Goal: Task Accomplishment & Management: Manage account settings

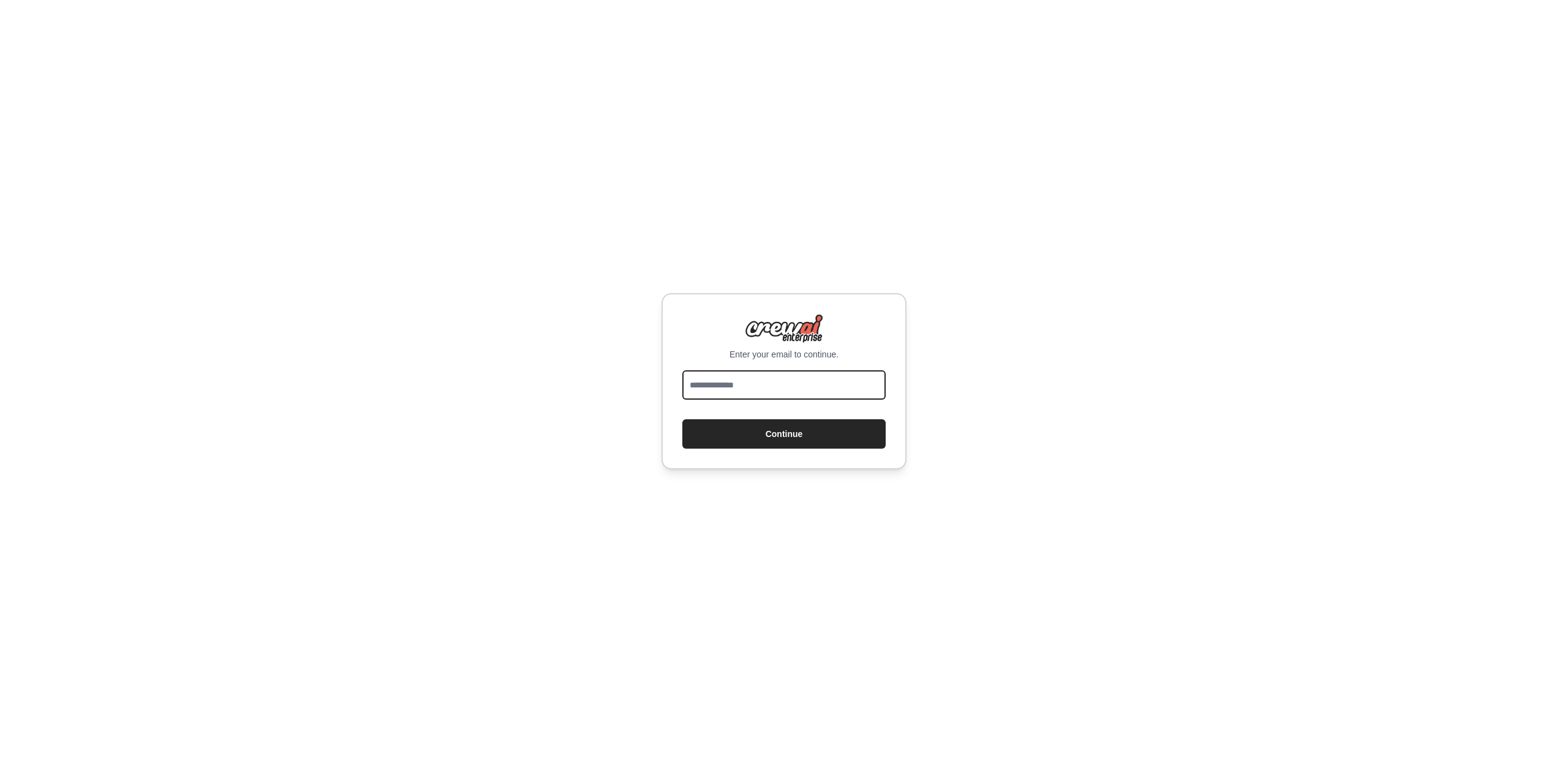
click at [765, 381] on input "email" at bounding box center [783, 385] width 204 height 30
type input "**********"
click at [778, 426] on button "Continue" at bounding box center [783, 434] width 204 height 30
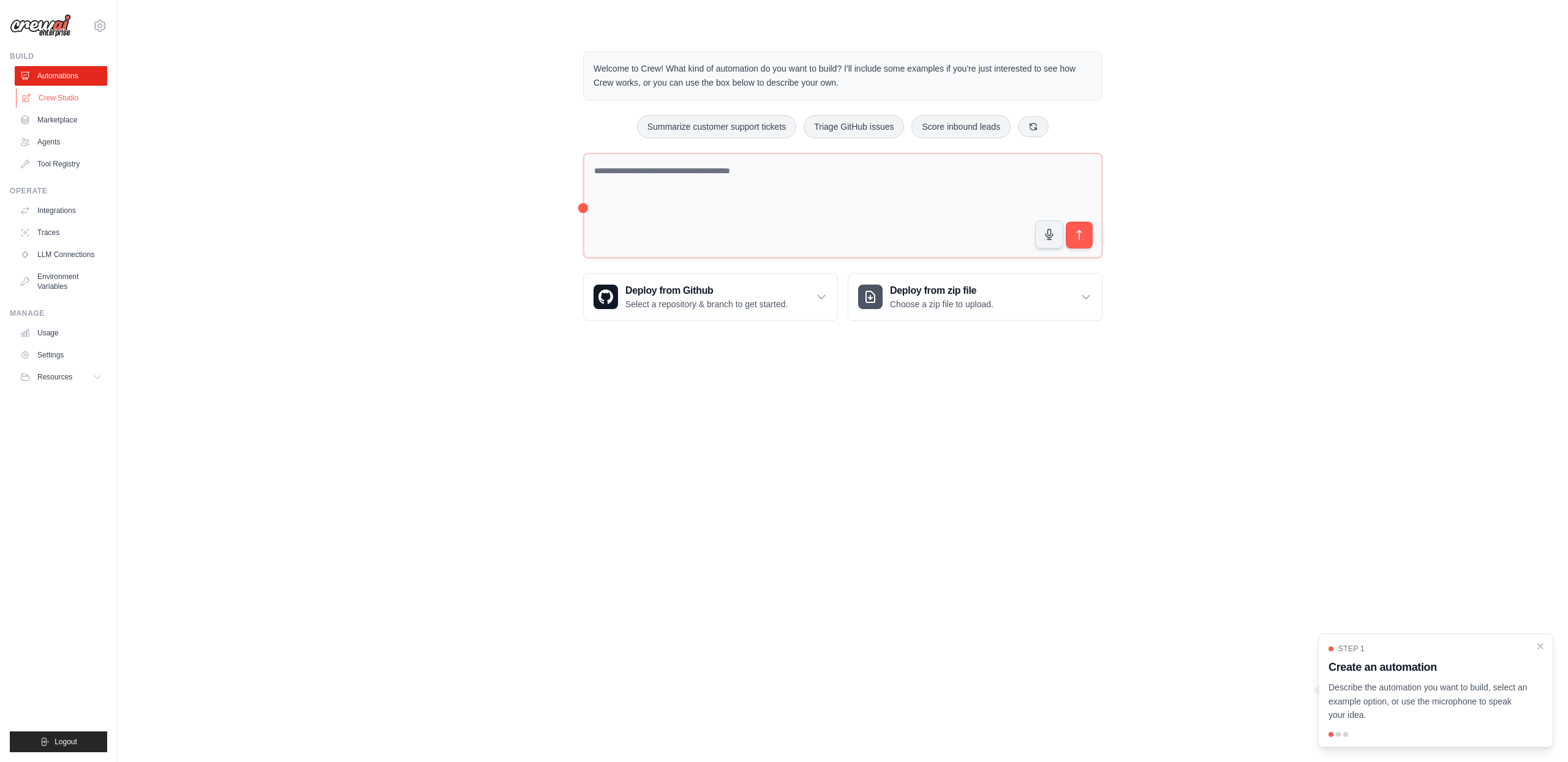
click at [84, 98] on link "Crew Studio" at bounding box center [62, 98] width 92 height 20
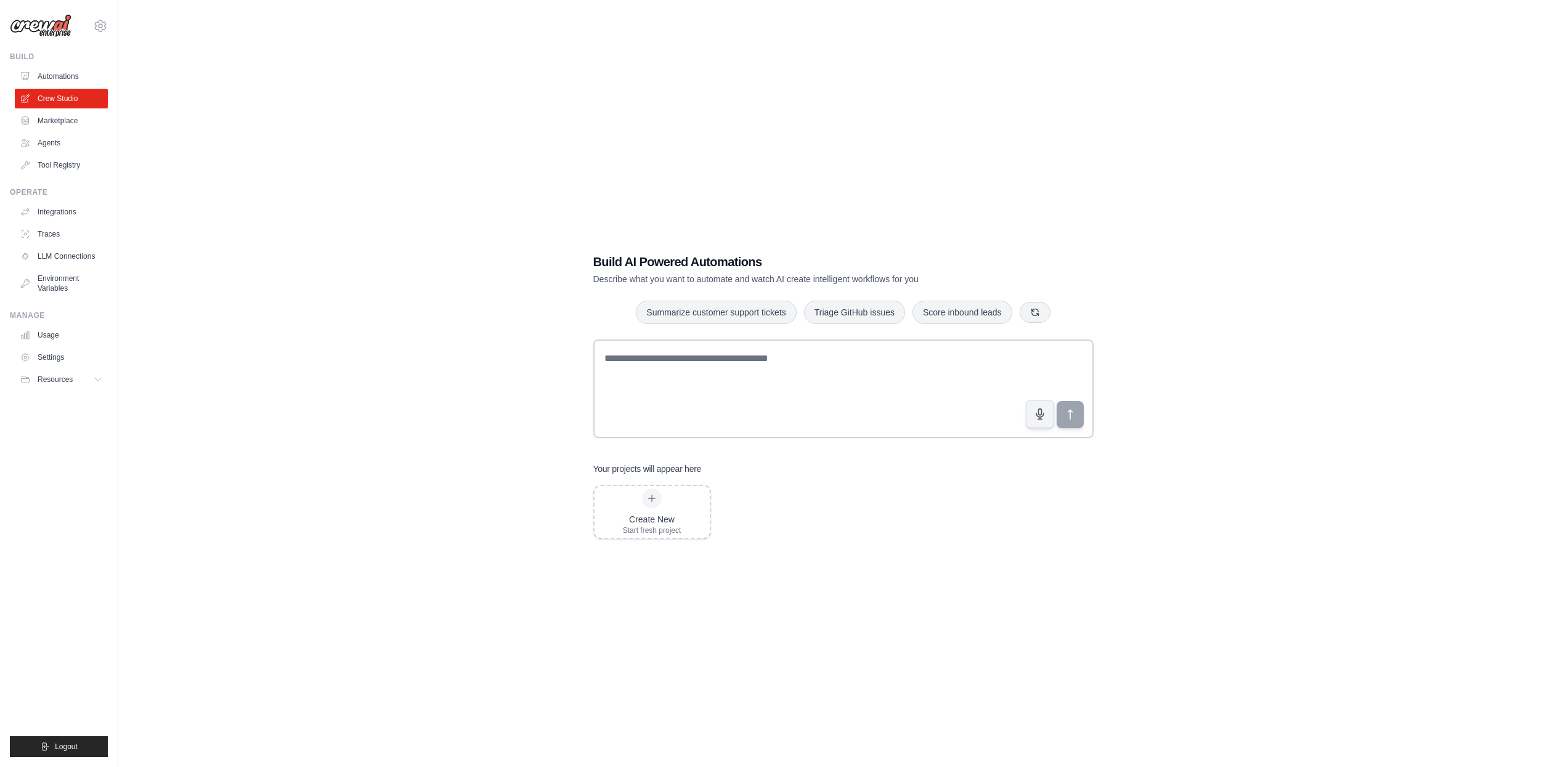
click at [393, 98] on div "Build AI Powered Automations Describe what you want to automate and watch AI cr…" at bounding box center [843, 395] width 1410 height 767
click at [79, 379] on button "Resources" at bounding box center [63, 379] width 93 height 20
click at [75, 360] on link "Settings" at bounding box center [63, 357] width 93 height 20
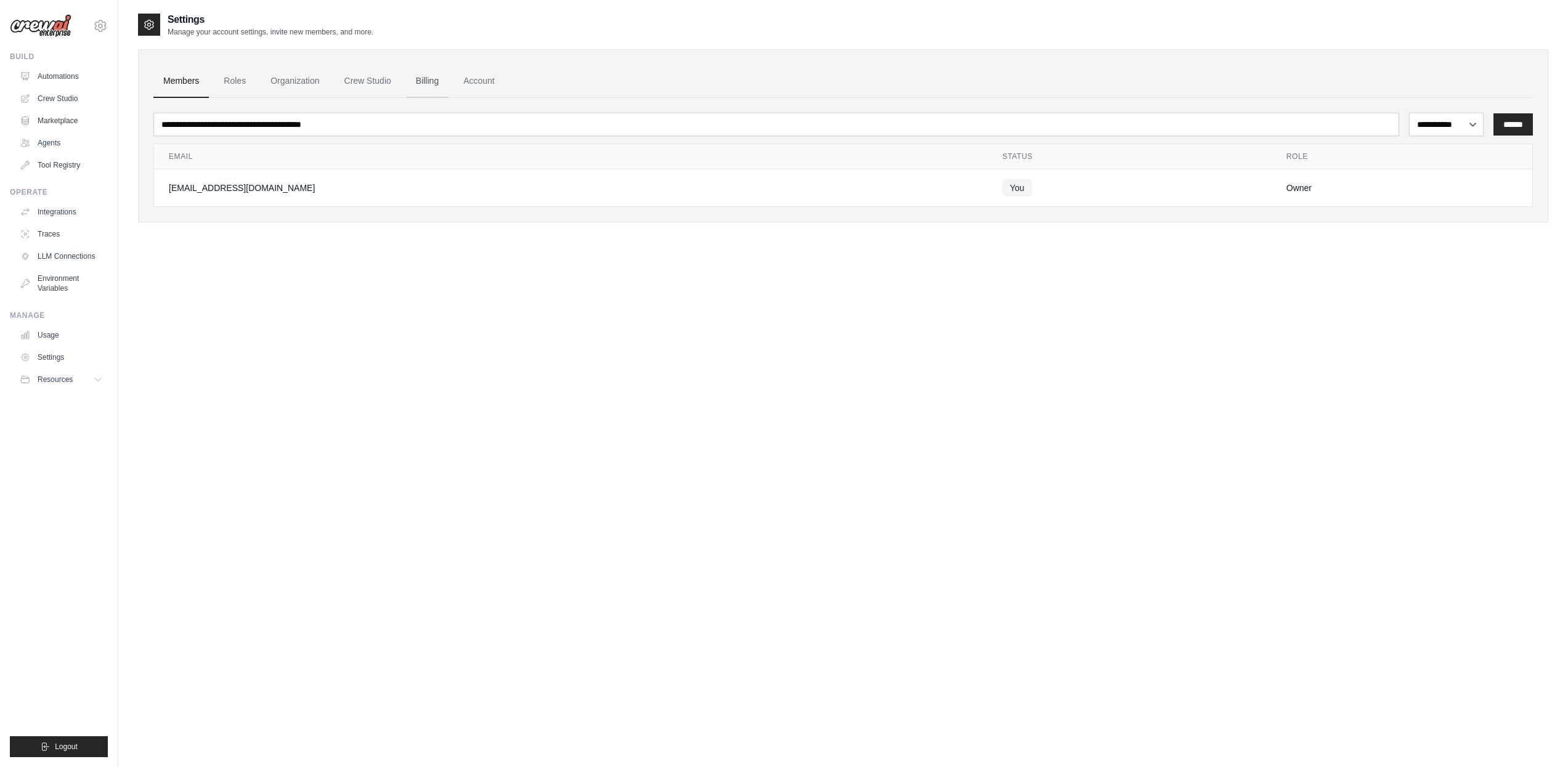
click at [425, 81] on link "Billing" at bounding box center [428, 81] width 43 height 34
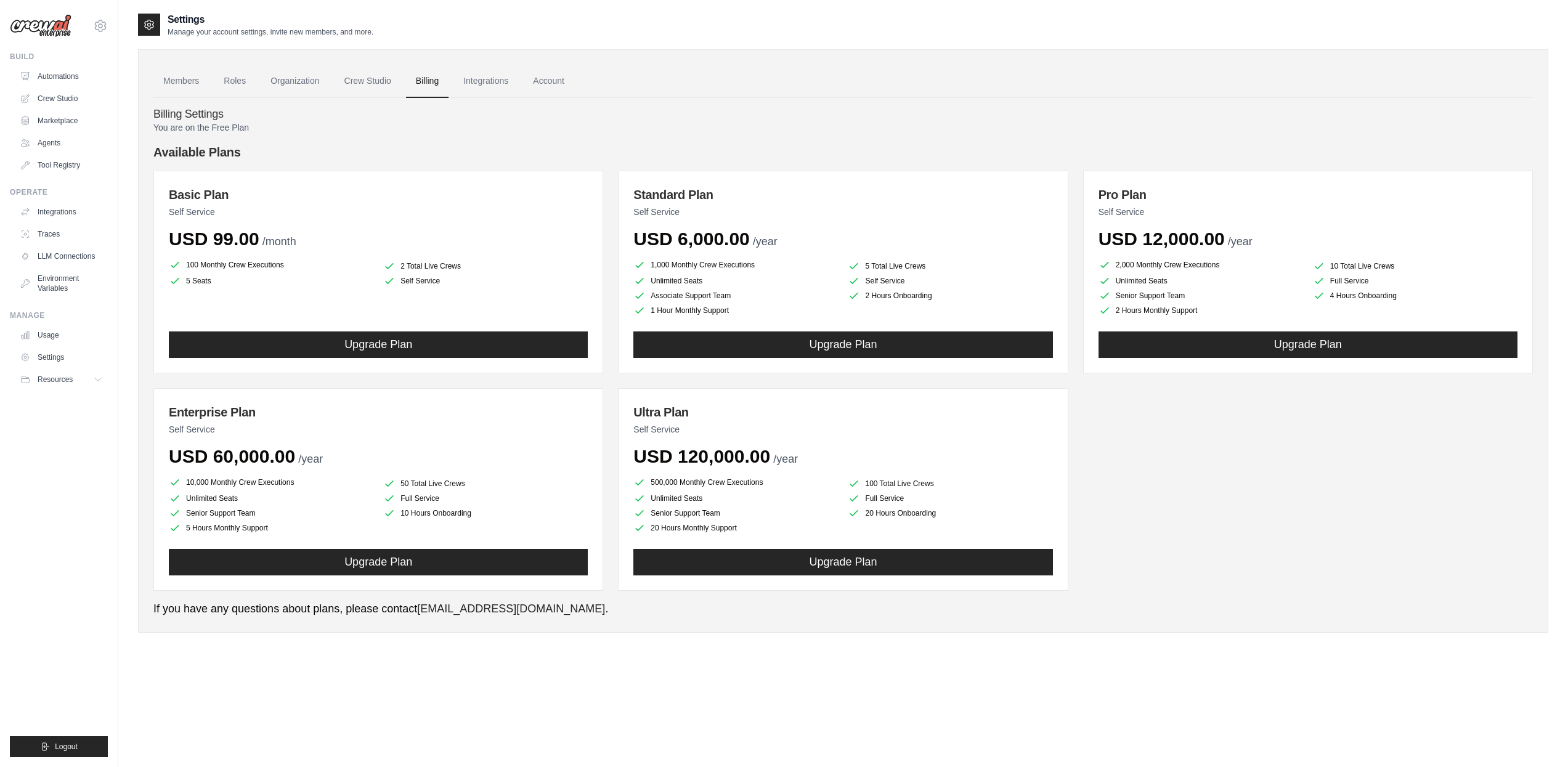
click at [745, 122] on p "You are on the Free Plan" at bounding box center [842, 127] width 1379 height 12
click at [364, 73] on link "Crew Studio" at bounding box center [368, 81] width 67 height 34
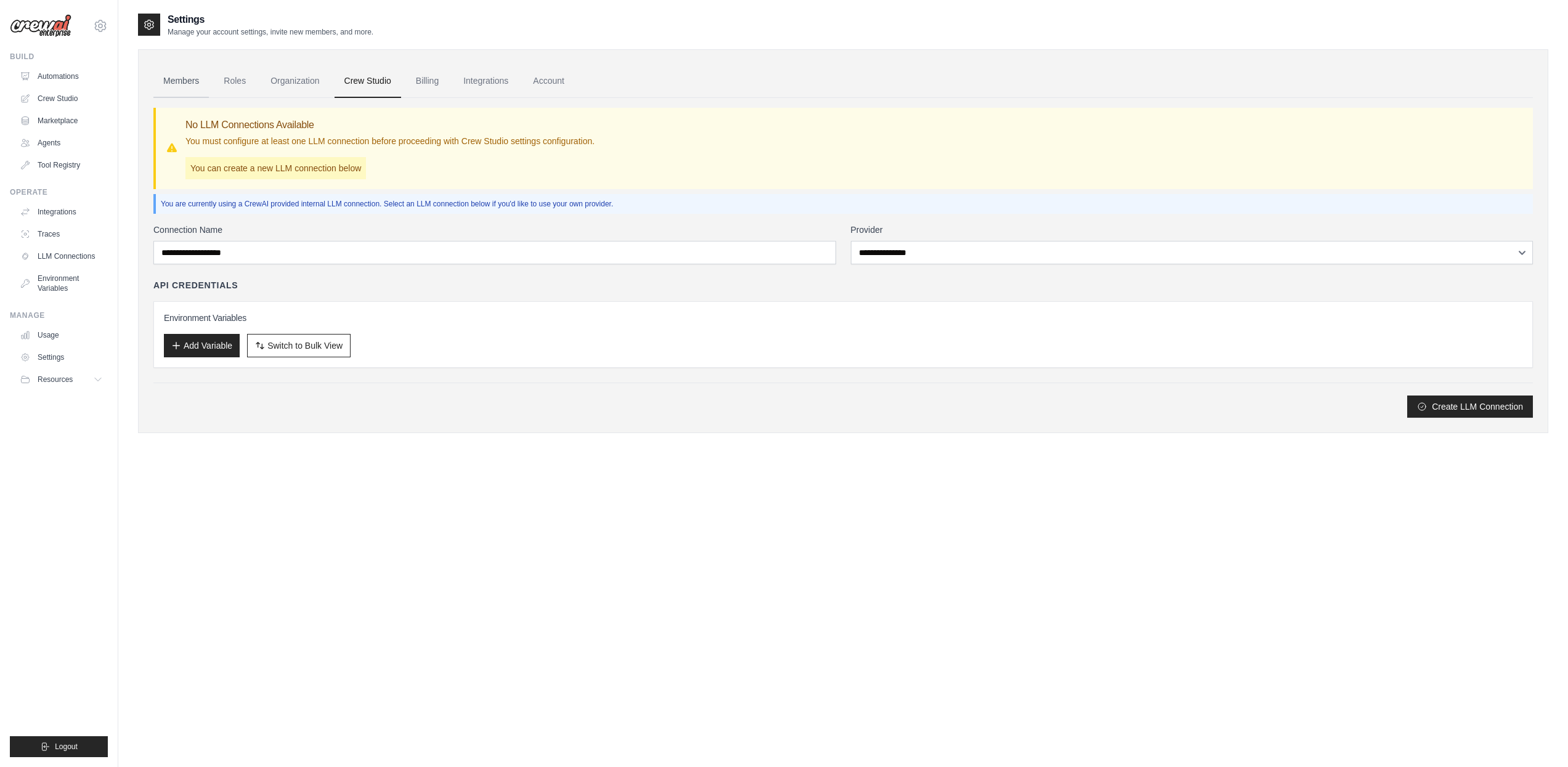
click at [186, 75] on link "Members" at bounding box center [181, 81] width 56 height 34
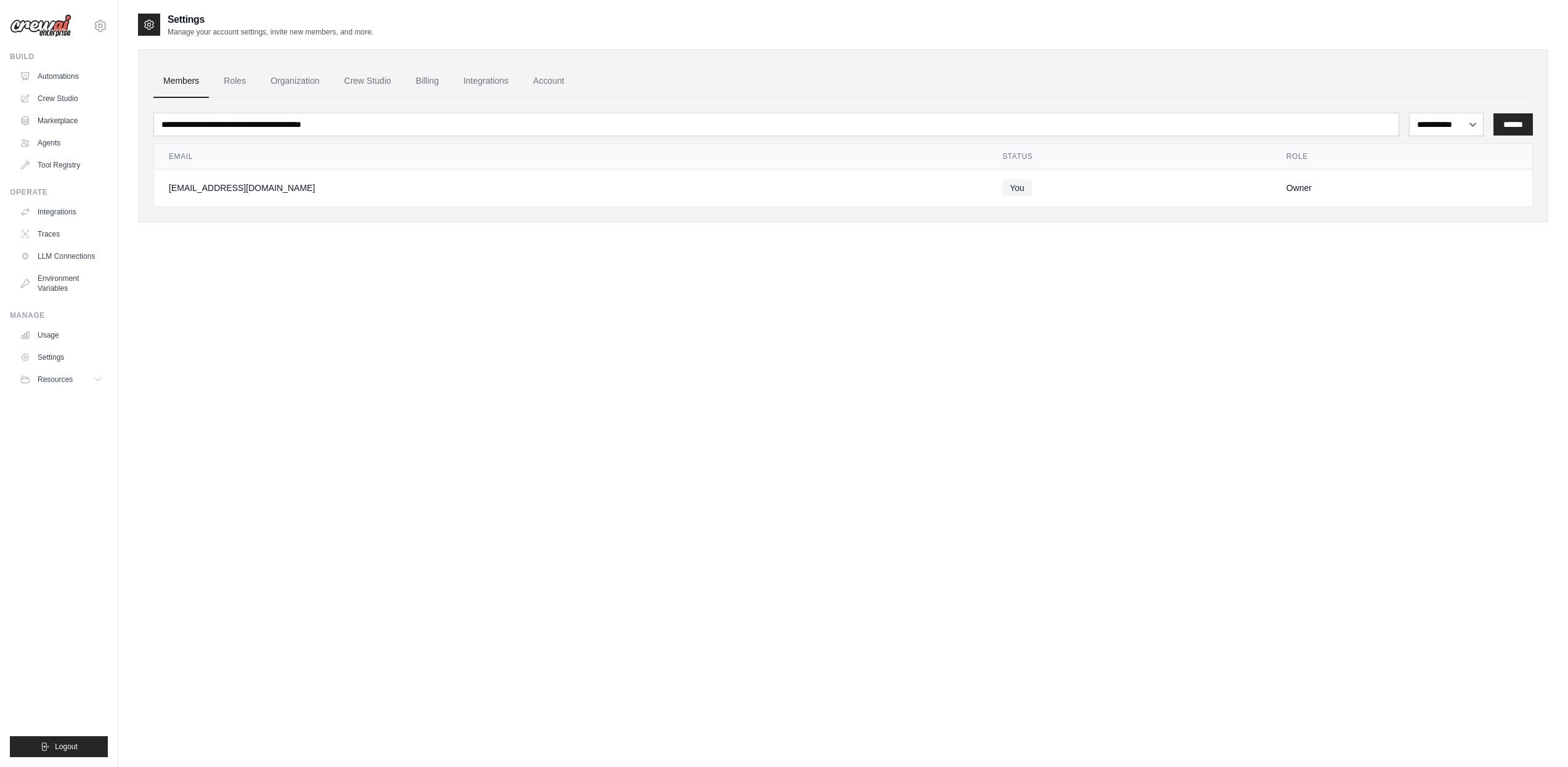
click at [508, 43] on div "**********" at bounding box center [843, 129] width 1410 height 185
